Goal: Task Accomplishment & Management: Complete application form

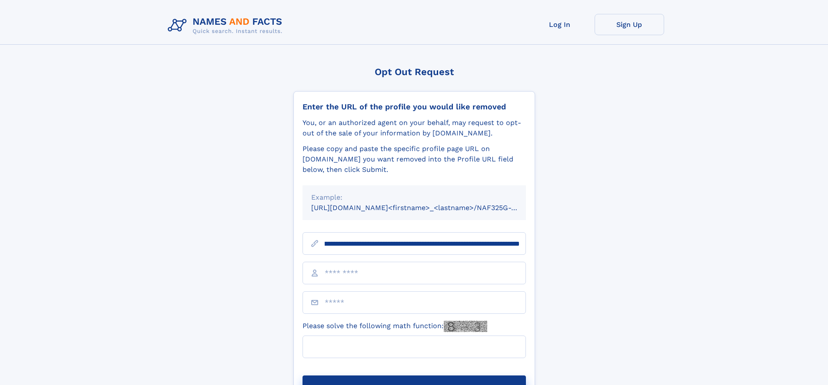
scroll to position [0, 106]
type input "**********"
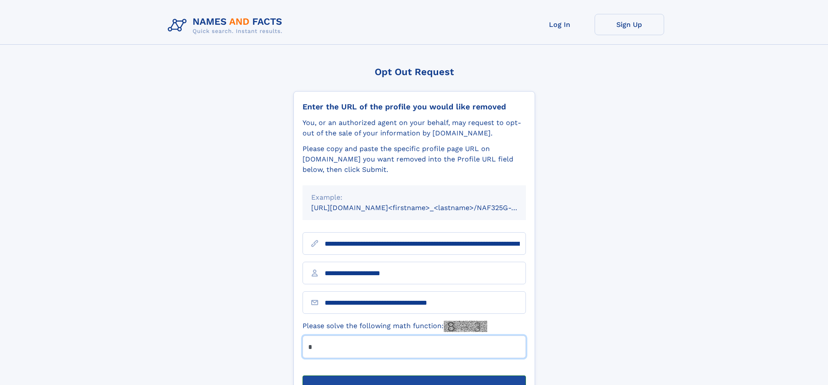
type input "*"
click at [414, 376] on button "Submit Opt Out Request" at bounding box center [413, 390] width 223 height 28
